Goal: Task Accomplishment & Management: Use online tool/utility

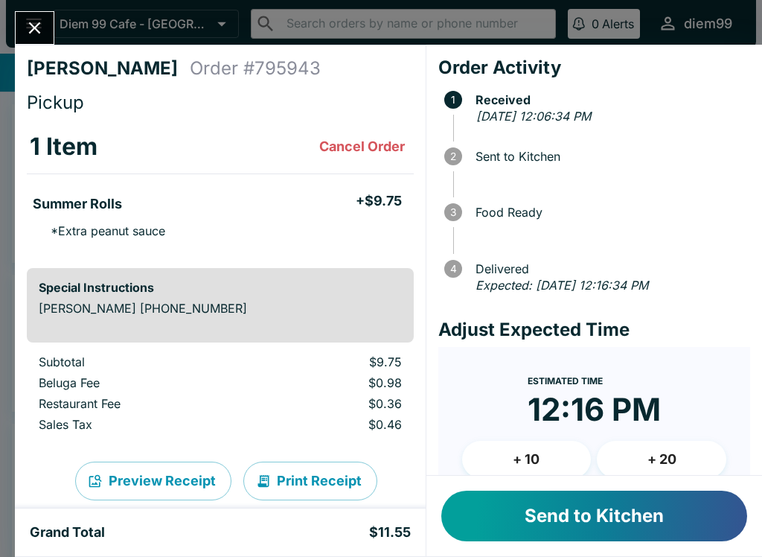
click at [544, 516] on button "Send to Kitchen" at bounding box center [594, 515] width 306 height 51
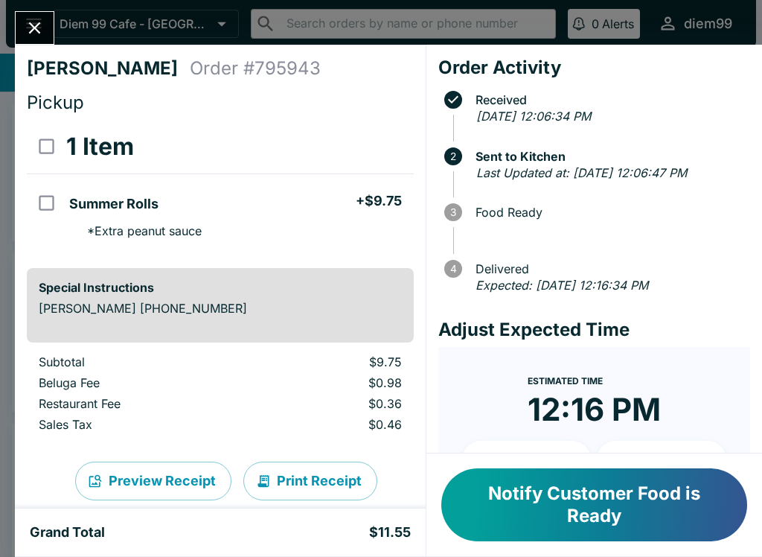
click at [593, 499] on button "Notify Customer Food is Ready" at bounding box center [594, 504] width 306 height 73
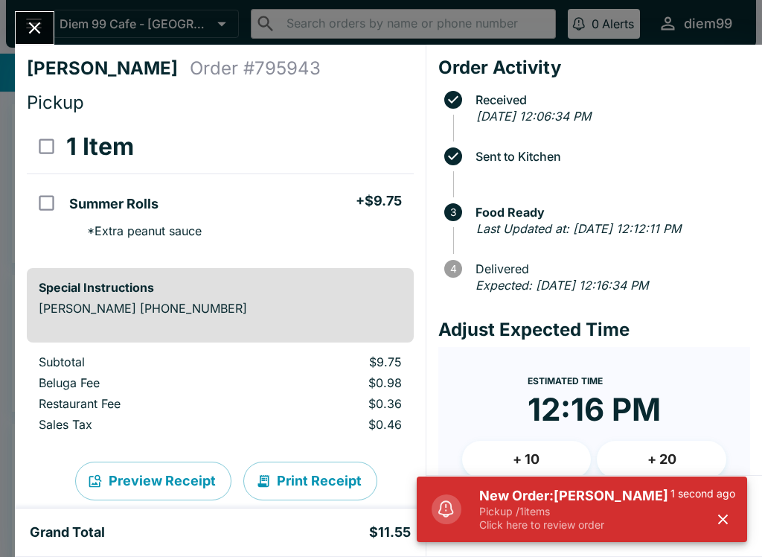
click at [47, 16] on button "Close" at bounding box center [35, 28] width 38 height 32
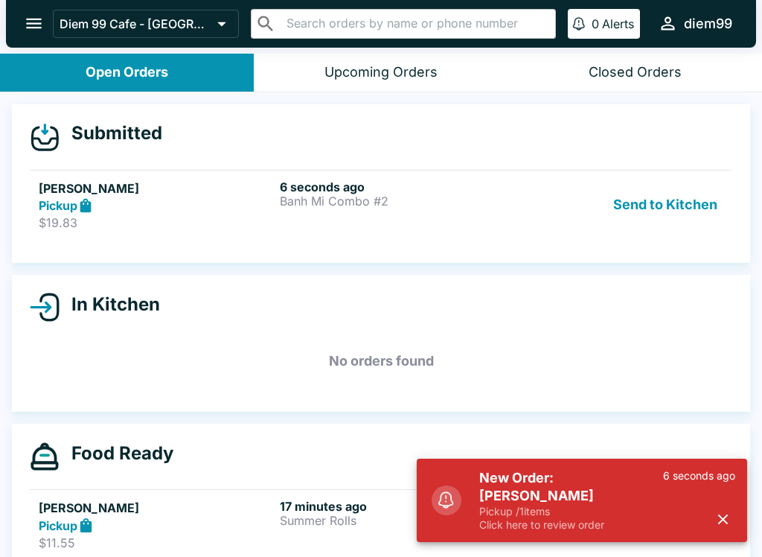
click at [675, 202] on button "Send to Kitchen" at bounding box center [665, 204] width 116 height 51
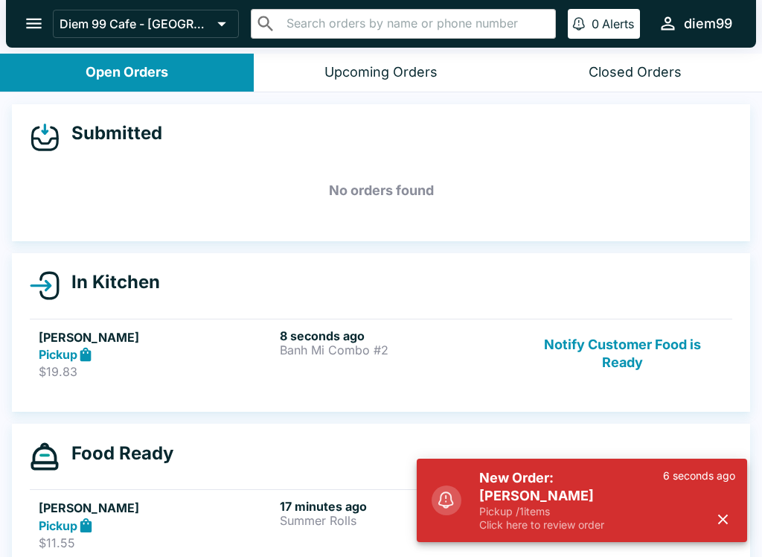
click at [638, 376] on button "Notify Customer Food is Ready" at bounding box center [623, 353] width 202 height 51
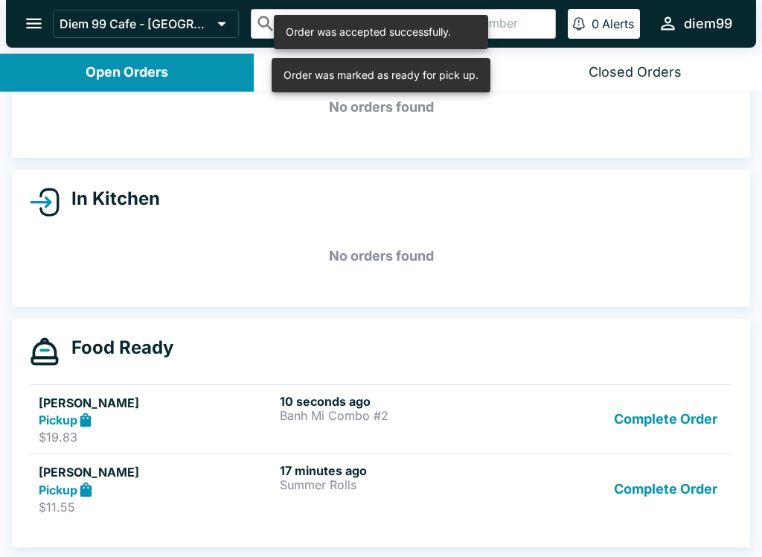
scroll to position [83, 0]
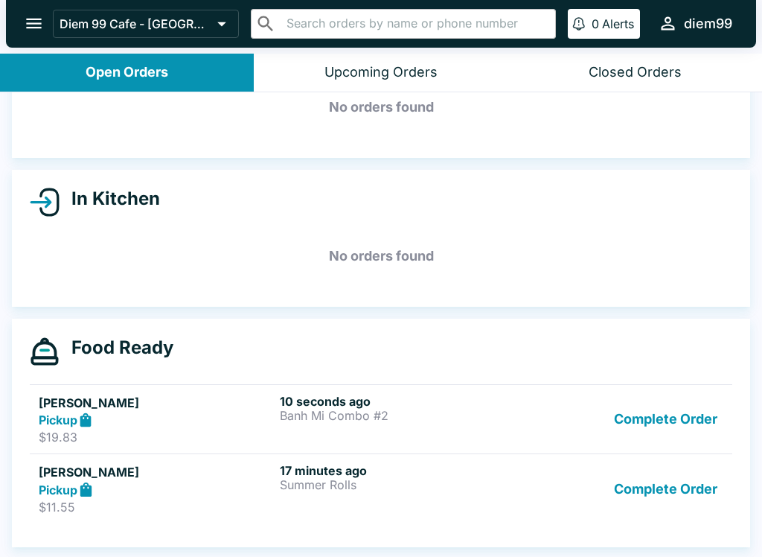
click at [210, 411] on div "Pickup" at bounding box center [156, 419] width 235 height 17
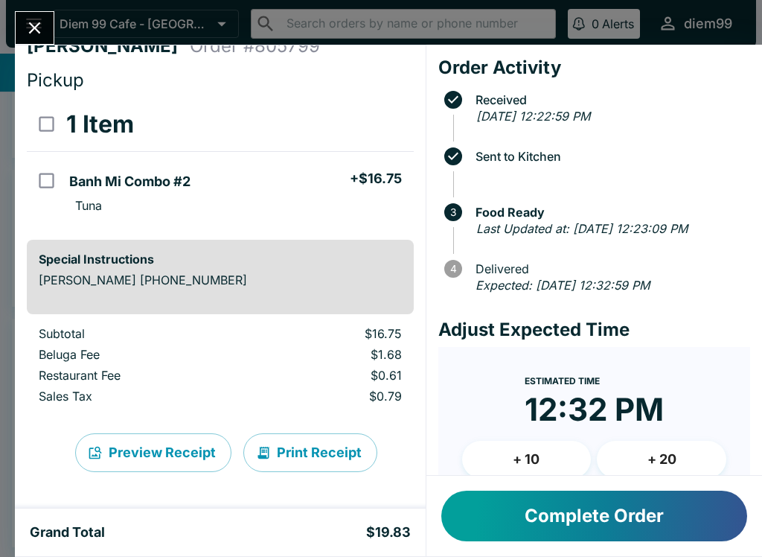
scroll to position [22, 0]
click at [330, 458] on button "Print Receipt" at bounding box center [310, 452] width 134 height 39
click at [638, 517] on button "Complete Order" at bounding box center [594, 515] width 306 height 51
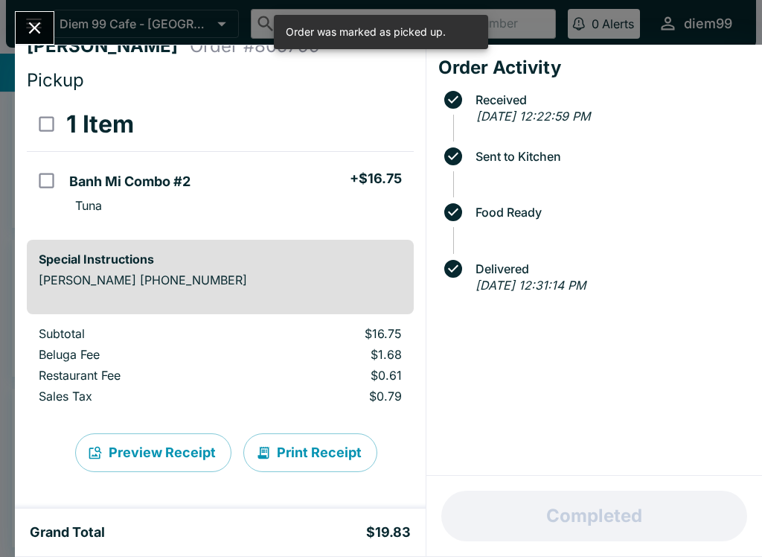
scroll to position [13, 0]
click at [32, 13] on button "Close" at bounding box center [35, 28] width 38 height 32
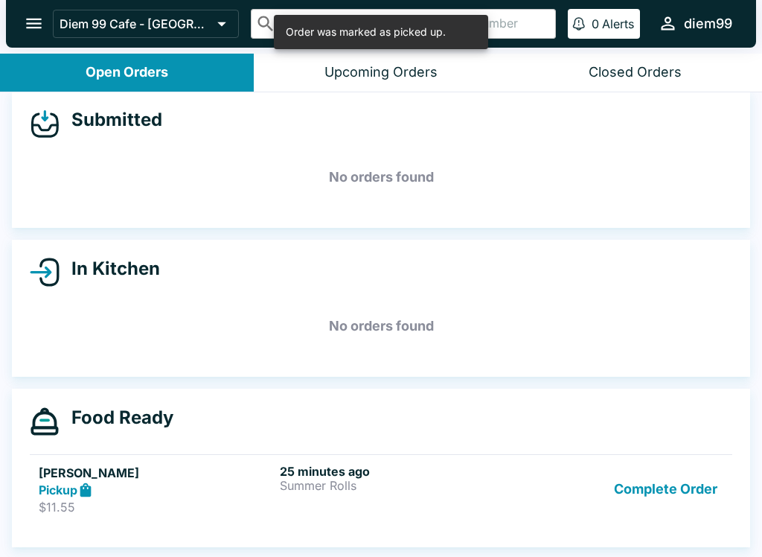
click at [661, 484] on button "Complete Order" at bounding box center [665, 489] width 115 height 51
